Goal: Task Accomplishment & Management: Use online tool/utility

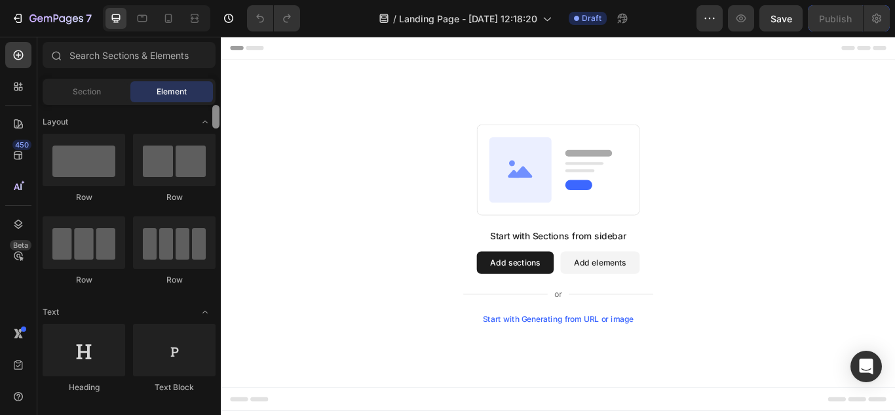
drag, startPoint x: 217, startPoint y: 117, endPoint x: 221, endPoint y: 109, distance: 8.2
click at [221, 0] on div "7 / Landing Page - [DATE] 12:18:20 Draft Preview Save Publish 450 Beta Sections…" at bounding box center [447, 0] width 895 height 0
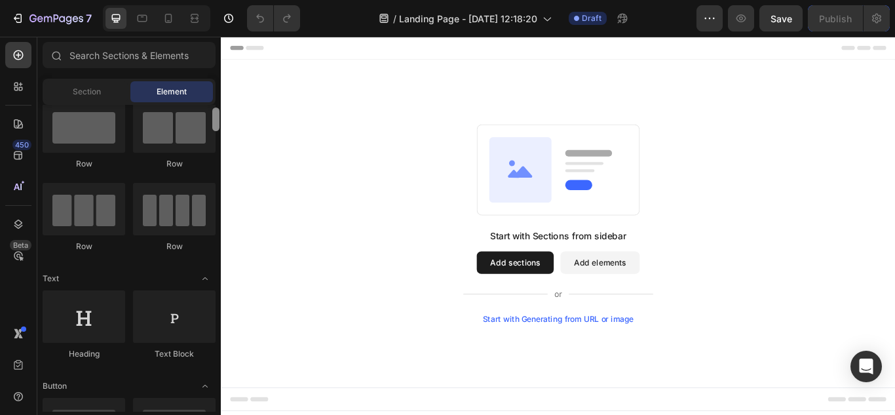
drag, startPoint x: 440, startPoint y: 159, endPoint x: 226, endPoint y: 127, distance: 215.8
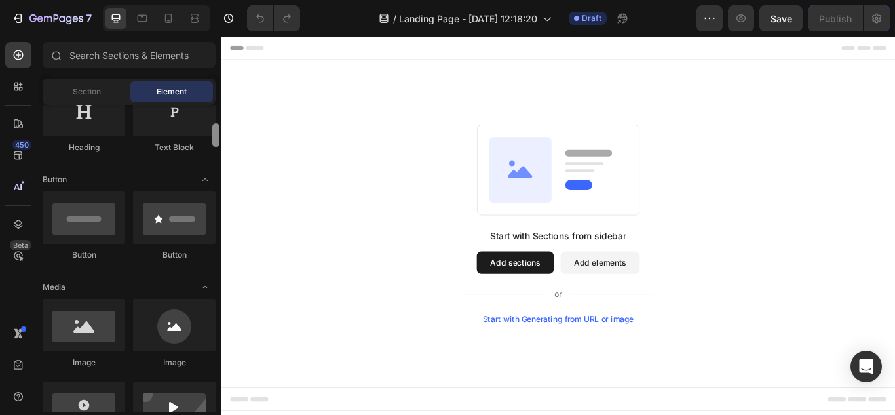
scroll to position [0, 0]
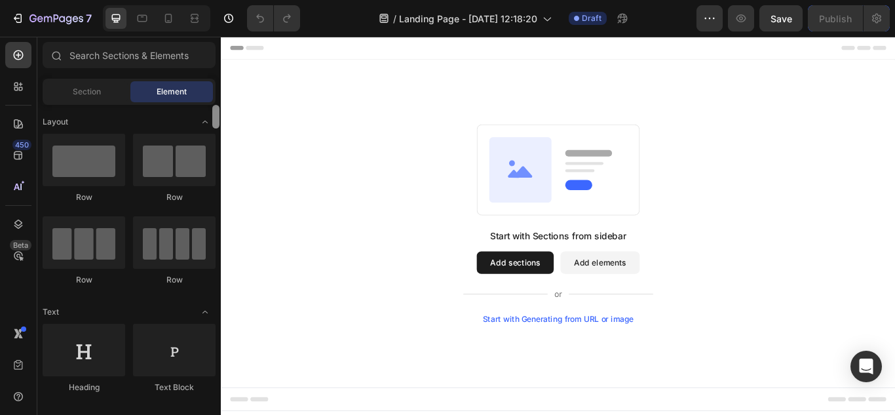
drag, startPoint x: 216, startPoint y: 141, endPoint x: 215, endPoint y: 110, distance: 30.8
click at [215, 110] on div at bounding box center [215, 117] width 7 height 24
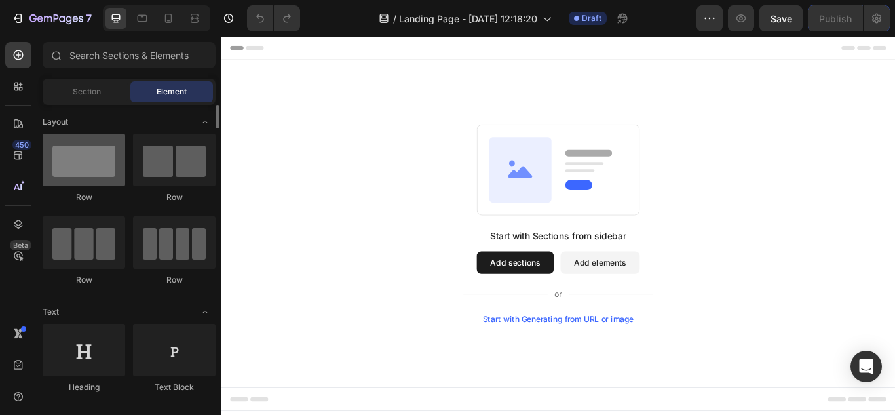
click at [87, 172] on div at bounding box center [84, 160] width 83 height 52
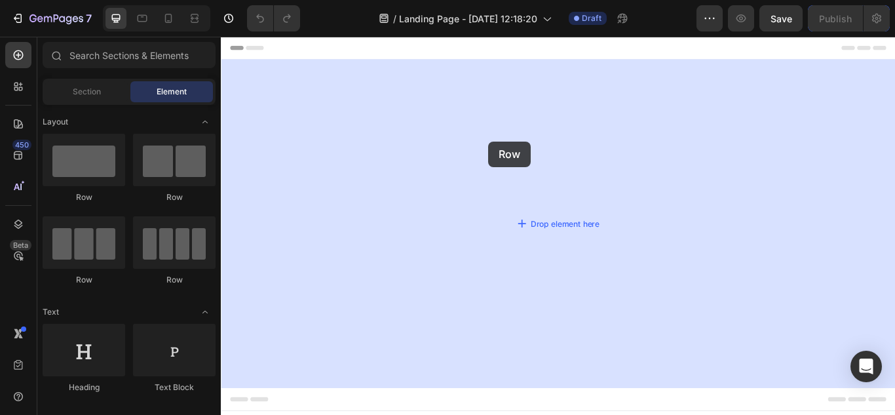
drag, startPoint x: 331, startPoint y: 231, endPoint x: 533, endPoint y: 164, distance: 211.9
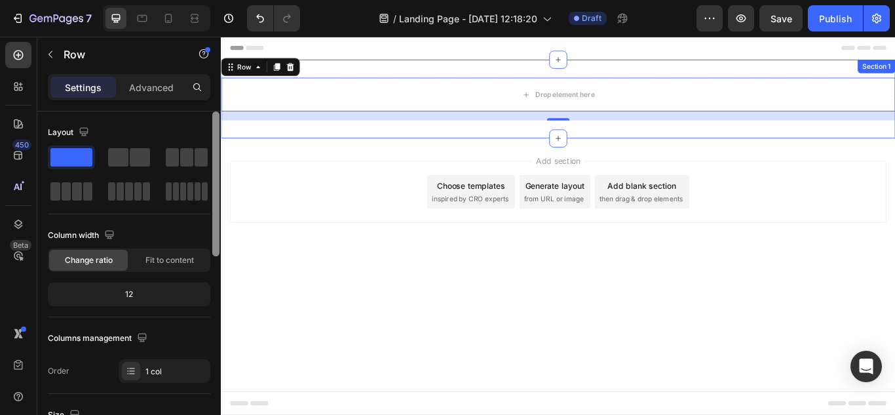
drag, startPoint x: 217, startPoint y: 143, endPoint x: 216, endPoint y: 113, distance: 30.2
click at [216, 113] on div at bounding box center [215, 183] width 7 height 145
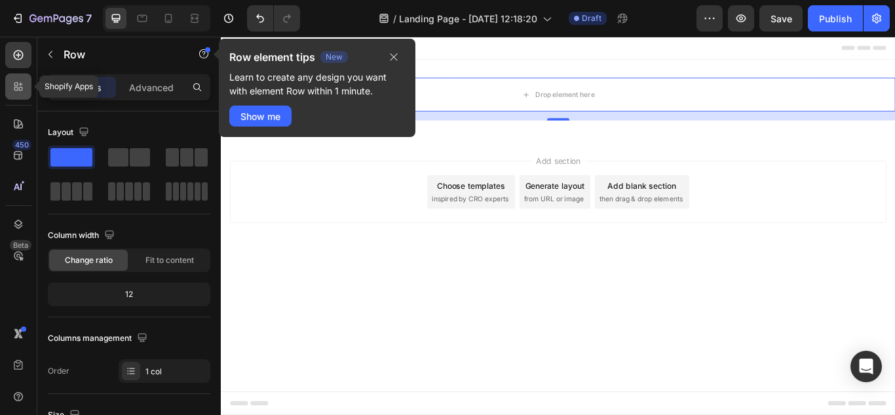
click at [22, 92] on icon at bounding box center [18, 86] width 13 height 13
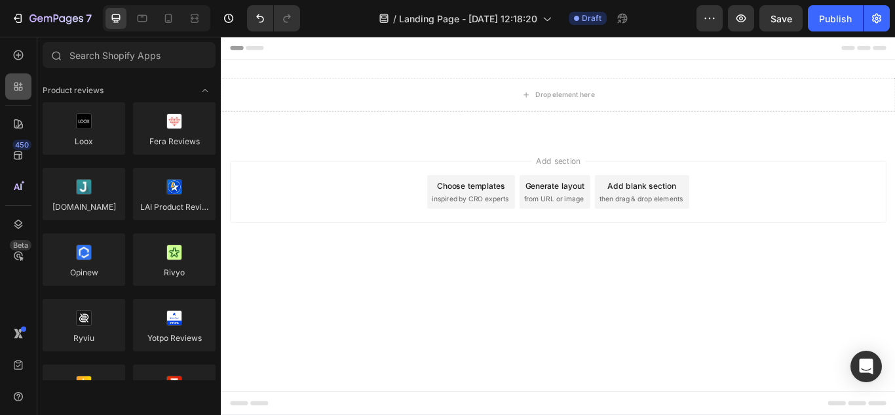
click at [22, 88] on icon at bounding box center [21, 89] width 4 height 4
click at [18, 60] on icon at bounding box center [19, 55] width 10 height 10
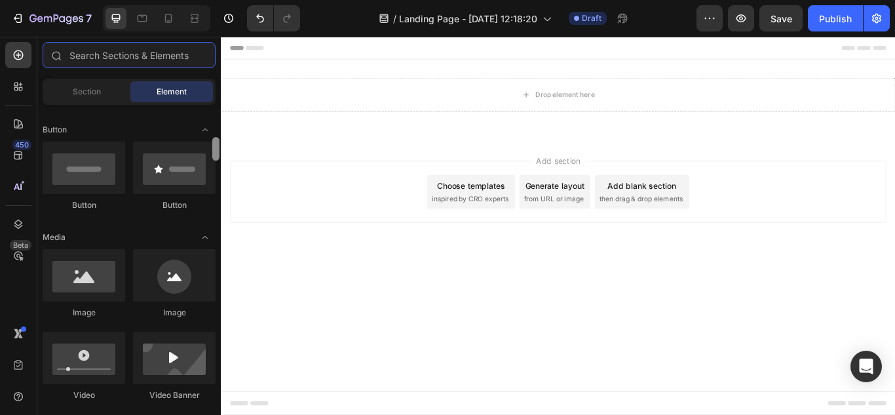
scroll to position [298, 0]
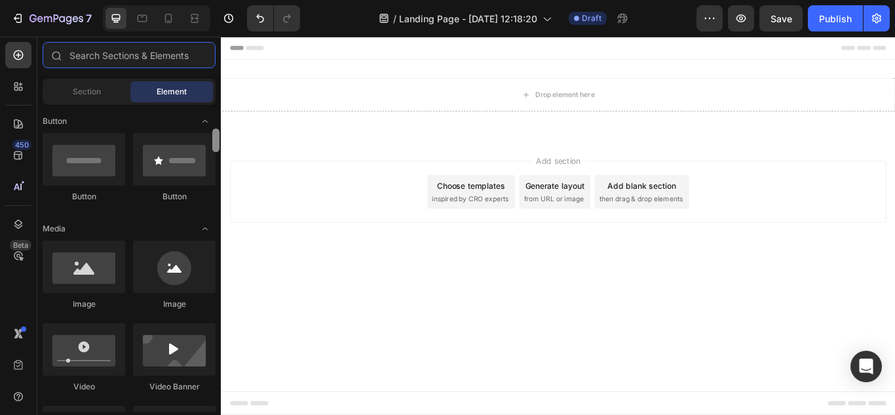
drag, startPoint x: 218, startPoint y: 117, endPoint x: 216, endPoint y: 141, distance: 23.7
click at [216, 141] on div at bounding box center [215, 140] width 7 height 24
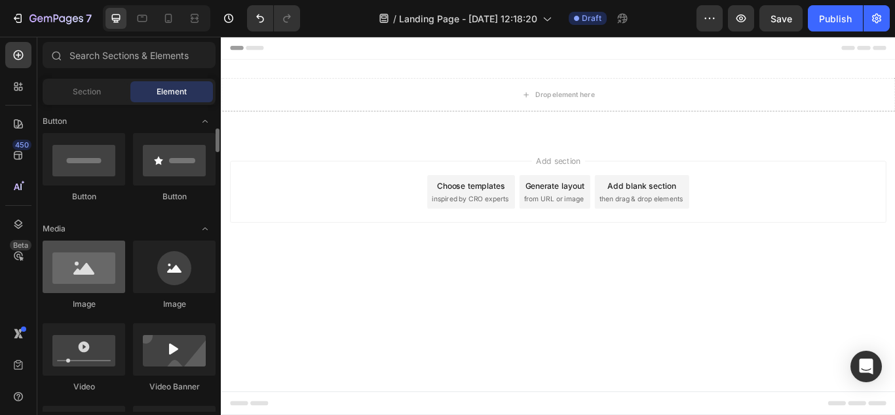
click at [78, 278] on div at bounding box center [84, 266] width 83 height 52
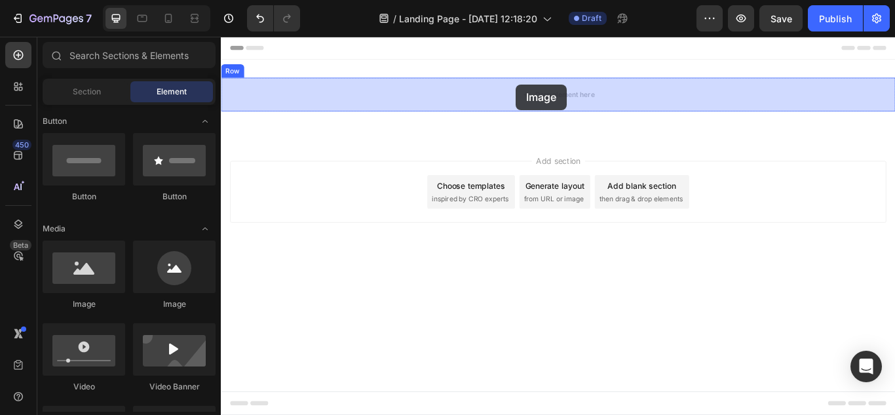
drag, startPoint x: 299, startPoint y: 315, endPoint x: 562, endPoint y: 98, distance: 341.5
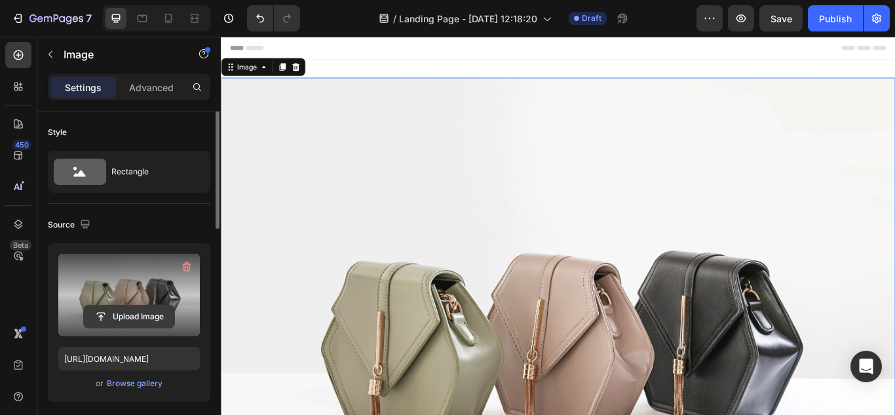
click at [131, 310] on input "file" at bounding box center [129, 316] width 90 height 22
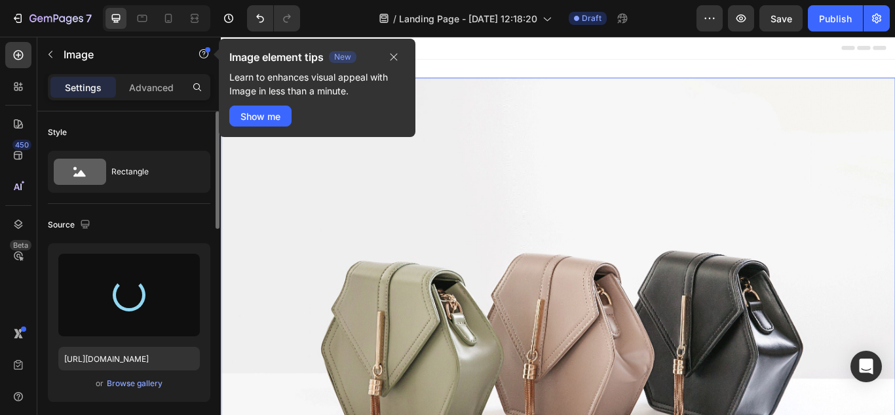
type input "[URL][DOMAIN_NAME]"
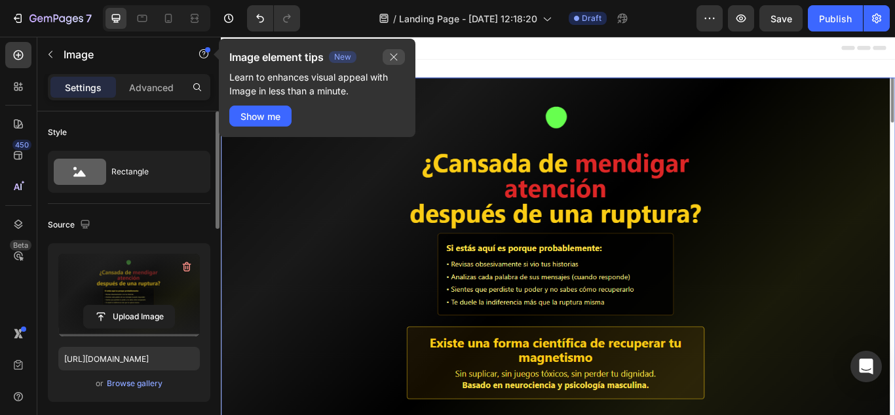
click at [393, 54] on icon "button" at bounding box center [393, 57] width 10 height 10
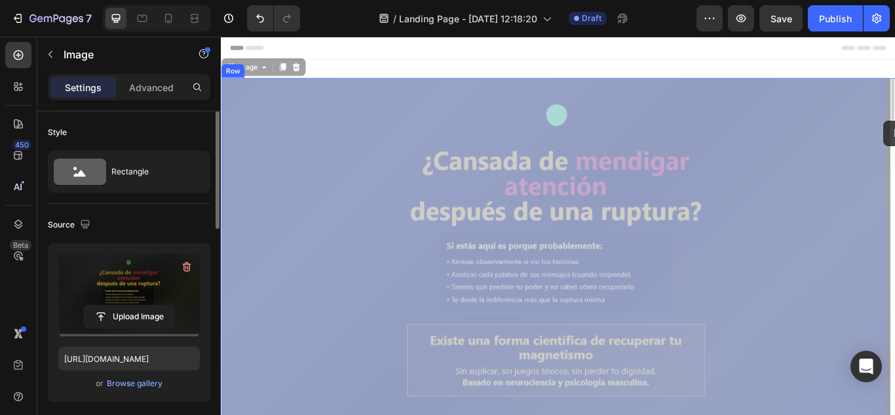
drag, startPoint x: 994, startPoint y: 120, endPoint x: 993, endPoint y: 134, distance: 14.4
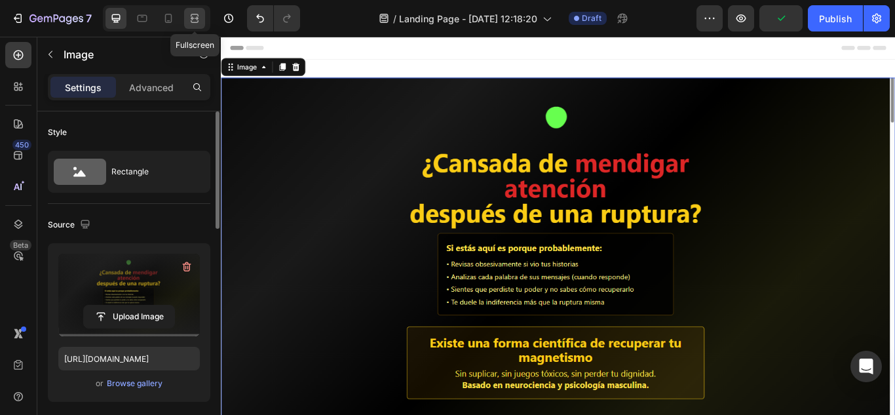
click at [196, 21] on icon at bounding box center [194, 18] width 13 height 13
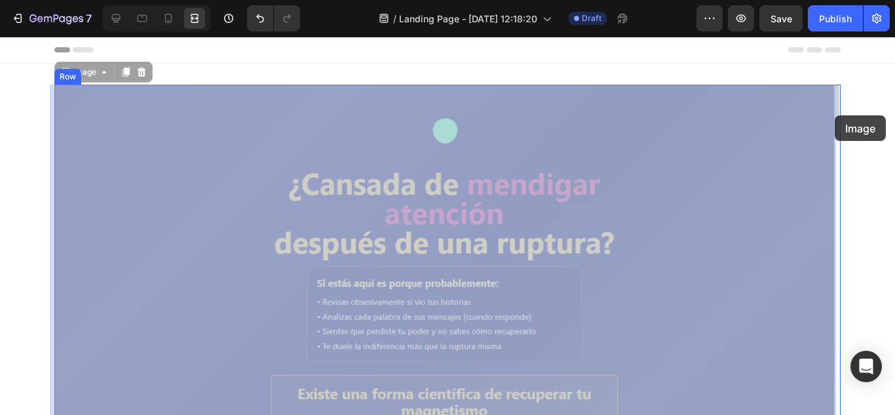
drag, startPoint x: 834, startPoint y: 106, endPoint x: 834, endPoint y: 117, distance: 11.1
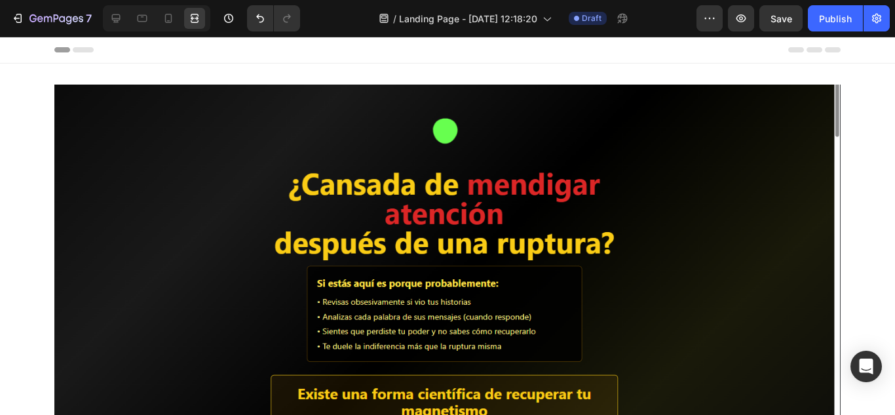
drag, startPoint x: 894, startPoint y: 109, endPoint x: 891, endPoint y: 73, distance: 36.8
click at [124, 22] on div at bounding box center [115, 18] width 21 height 21
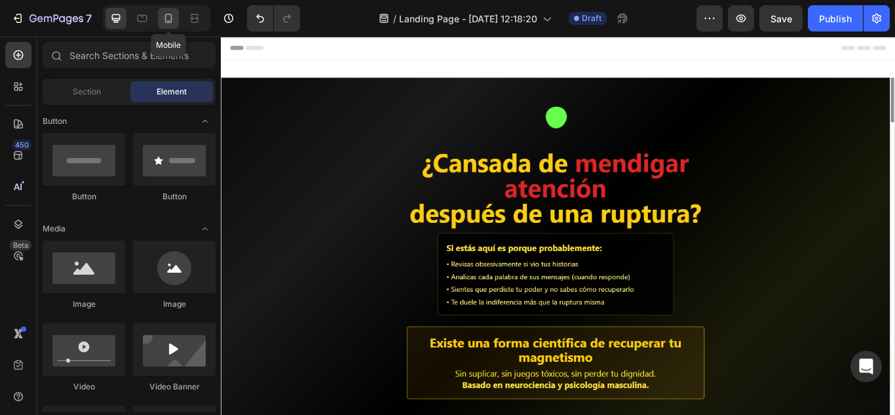
click at [167, 19] on icon at bounding box center [168, 18] width 13 height 13
